Goal: Transaction & Acquisition: Subscribe to service/newsletter

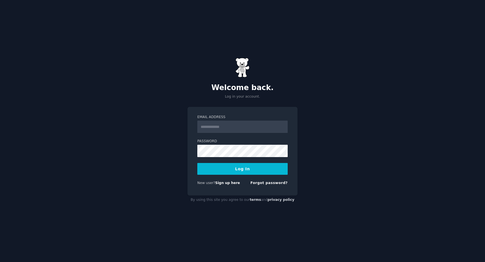
click at [214, 129] on input "Email Address" at bounding box center [242, 127] width 90 height 12
type input "**********"
click at [238, 170] on button "Log In" at bounding box center [242, 169] width 90 height 12
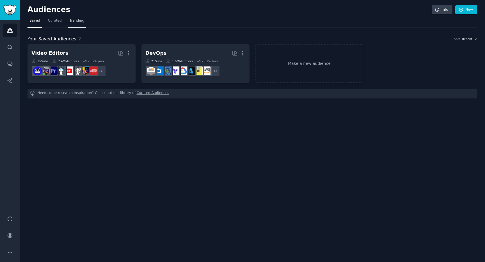
click at [78, 23] on link "Trending" at bounding box center [77, 22] width 19 height 12
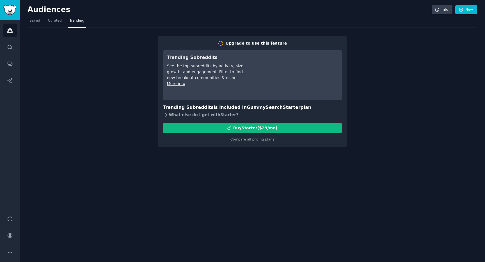
click at [166, 114] on icon at bounding box center [166, 115] width 2 height 4
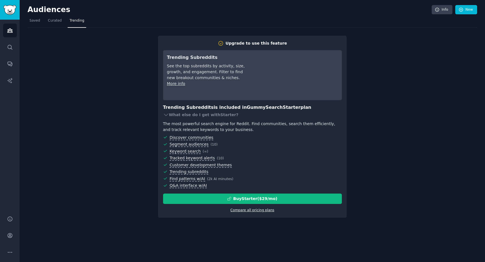
click at [240, 211] on link "Compare all pricing plans" at bounding box center [253, 210] width 44 height 4
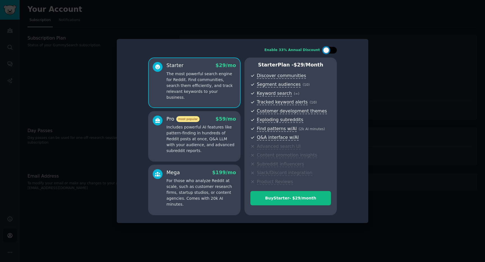
click at [329, 50] on div at bounding box center [326, 50] width 6 height 6
click at [332, 52] on div at bounding box center [334, 50] width 6 height 6
checkbox input "false"
click at [187, 138] on p "Includes powerful AI features like pattern-finding in hundreds of Reddit posts …" at bounding box center [202, 138] width 70 height 29
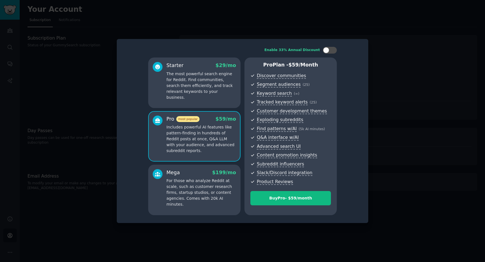
click at [188, 87] on p "The most powerful search engine for Reddit. Find communities, search them effic…" at bounding box center [202, 85] width 70 height 29
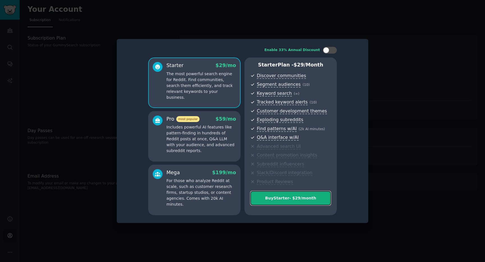
click at [276, 196] on div "Buy Starter - $ 29 /month" at bounding box center [291, 198] width 80 height 6
